Goal: Navigation & Orientation: Find specific page/section

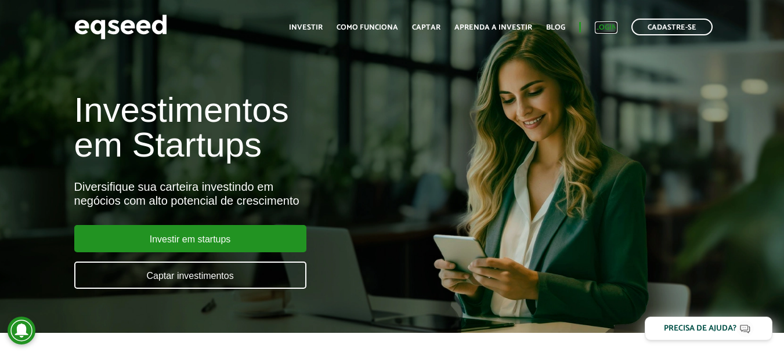
click at [606, 27] on link "Login" at bounding box center [606, 28] width 23 height 8
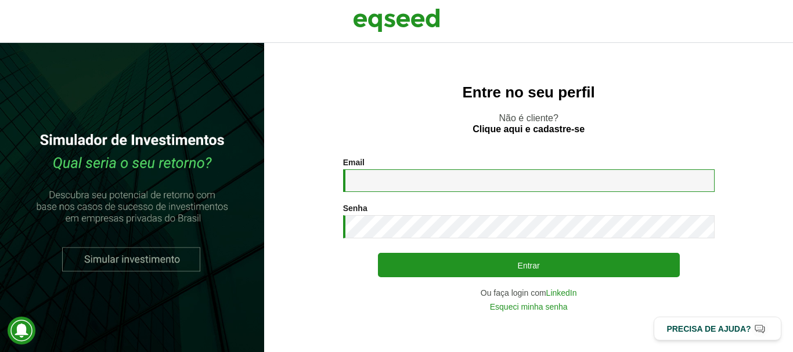
click at [432, 185] on input "Email *" at bounding box center [528, 180] width 371 height 23
type input "**********"
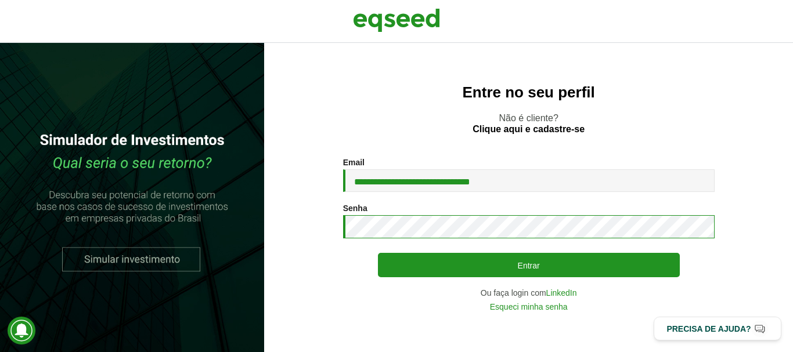
click at [378, 253] on button "Entrar" at bounding box center [529, 265] width 302 height 24
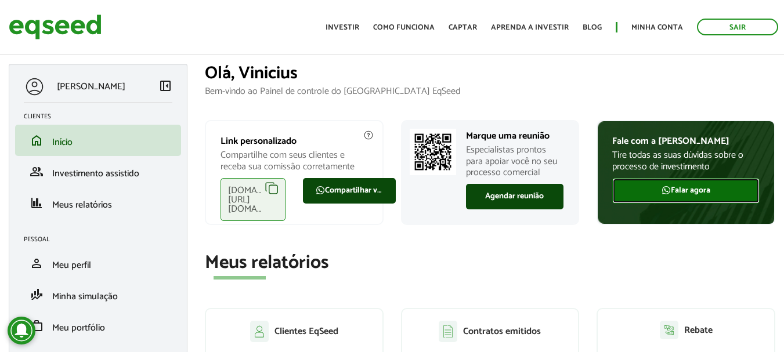
click at [687, 189] on link "Falar agora" at bounding box center [685, 191] width 147 height 26
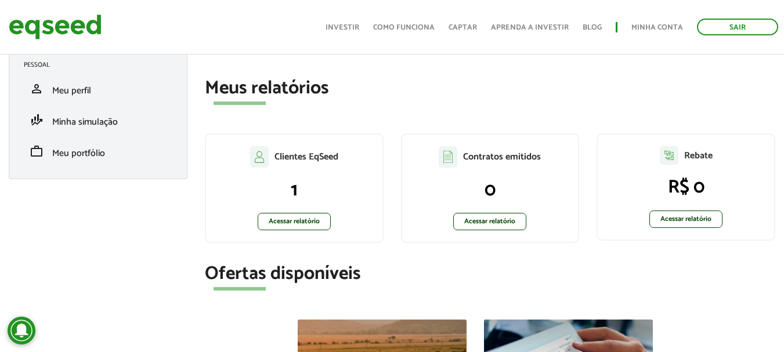
scroll to position [186, 0]
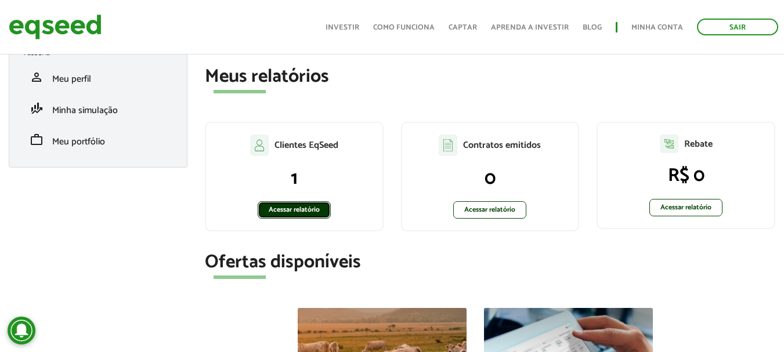
click at [299, 212] on link "Acessar relatório" at bounding box center [294, 209] width 73 height 17
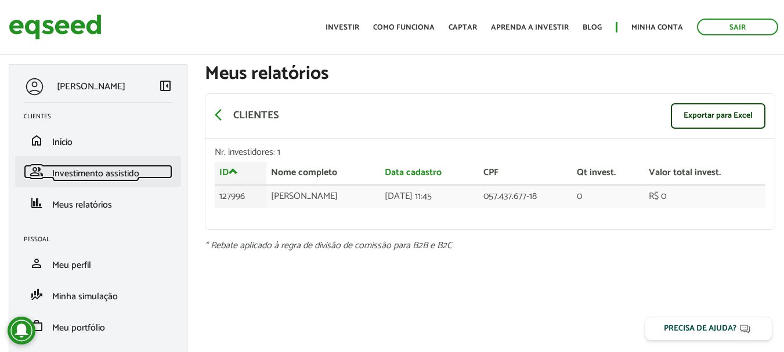
click at [86, 178] on span "Investimento assistido" at bounding box center [95, 174] width 87 height 16
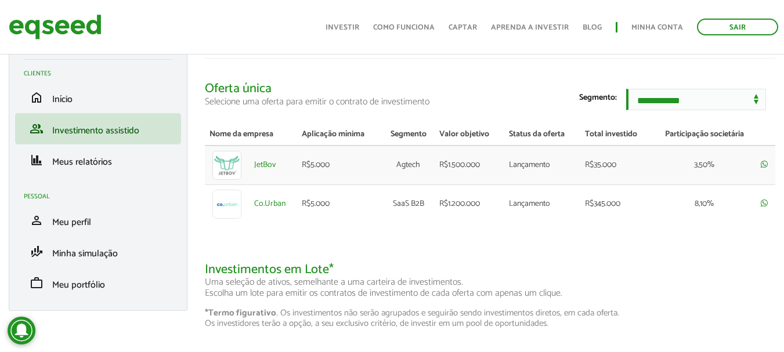
scroll to position [50, 0]
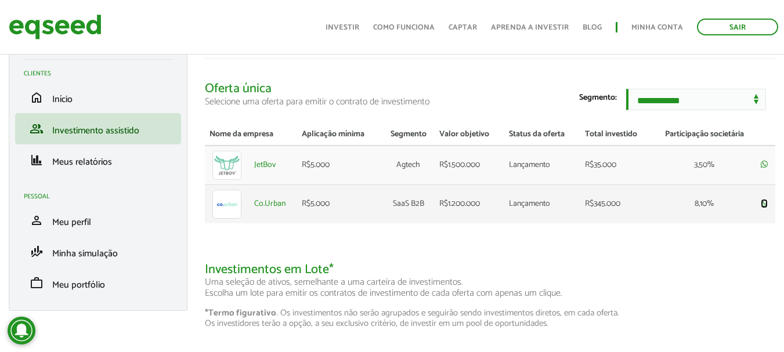
click at [764, 201] on icon at bounding box center [764, 203] width 7 height 8
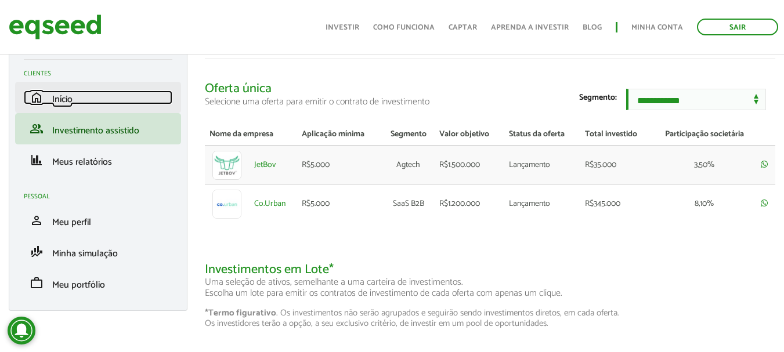
click at [83, 91] on link "home Início" at bounding box center [98, 98] width 149 height 14
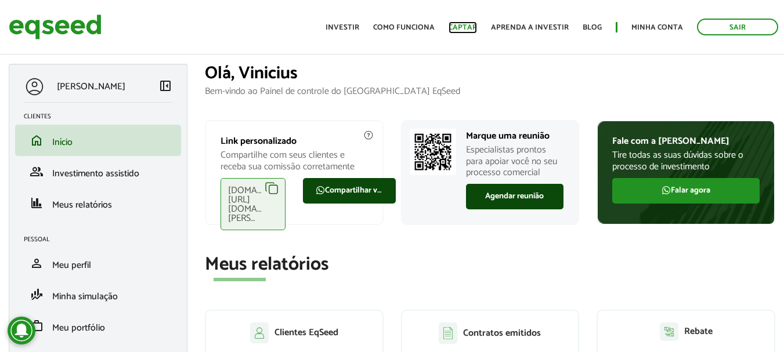
click at [464, 27] on link "Captar" at bounding box center [463, 28] width 28 height 8
